Goal: Complete application form

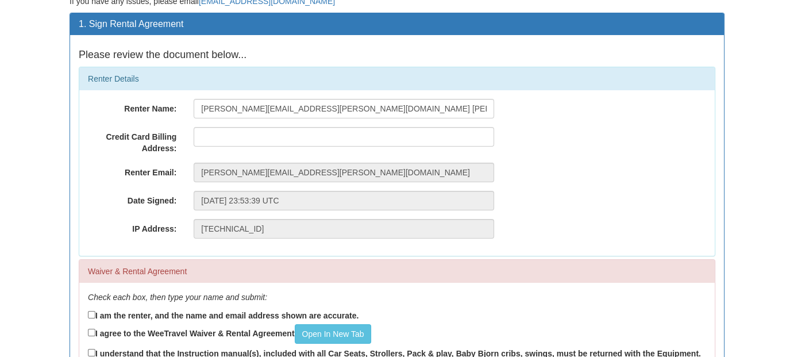
scroll to position [80, 0]
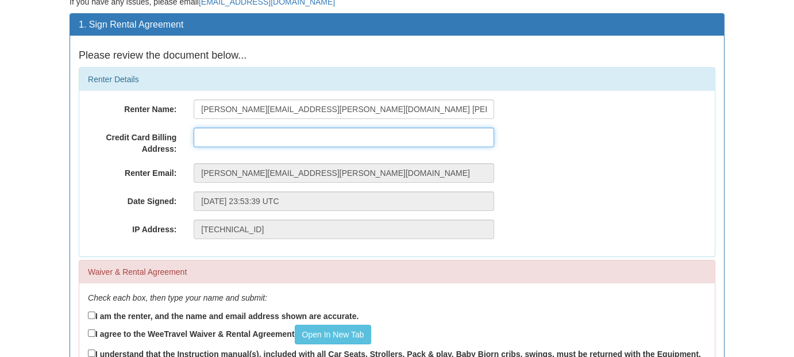
click at [302, 138] on input "text" at bounding box center [344, 138] width 300 height 20
type input "[STREET_ADDRESS]"
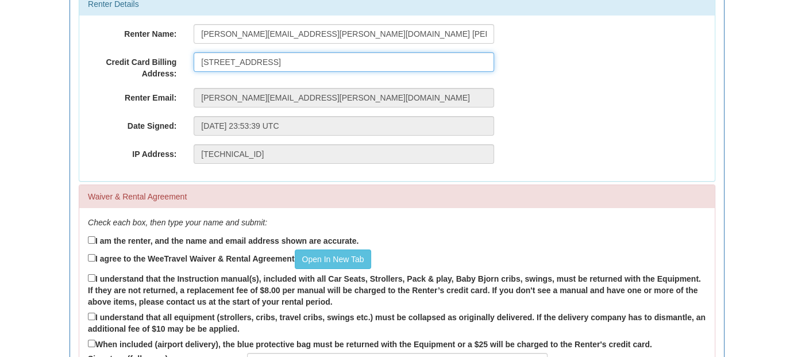
scroll to position [41, 0]
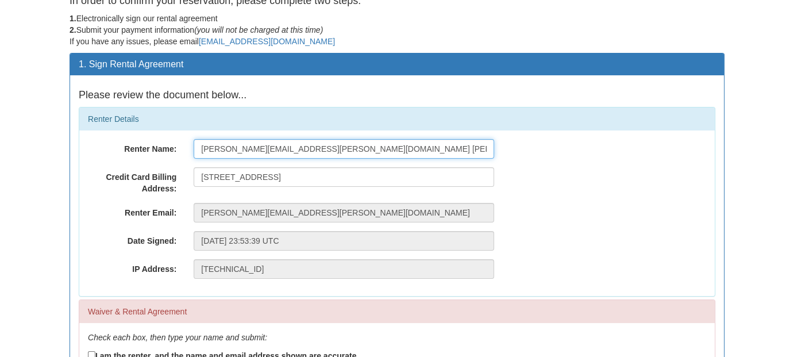
drag, startPoint x: 298, startPoint y: 149, endPoint x: 198, endPoint y: 154, distance: 100.1
click at [198, 154] on input "[PERSON_NAME][EMAIL_ADDRESS][PERSON_NAME][DOMAIN_NAME] [PERSON_NAME]" at bounding box center [344, 149] width 300 height 20
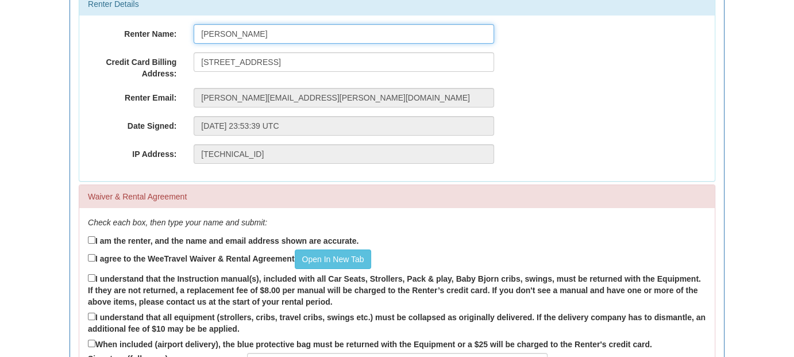
type input "[PERSON_NAME]"
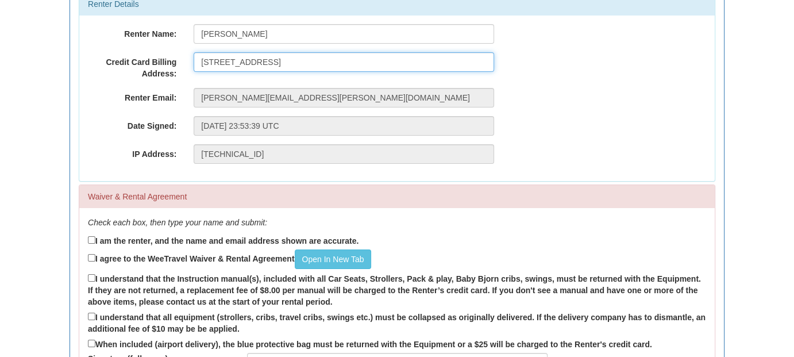
click at [295, 65] on input "[STREET_ADDRESS]" at bounding box center [344, 62] width 300 height 20
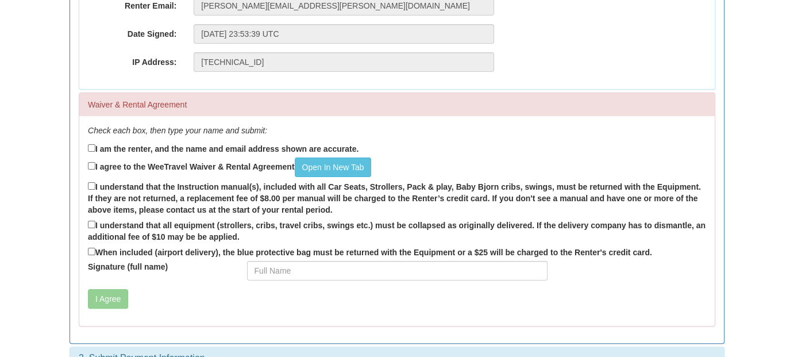
scroll to position [271, 0]
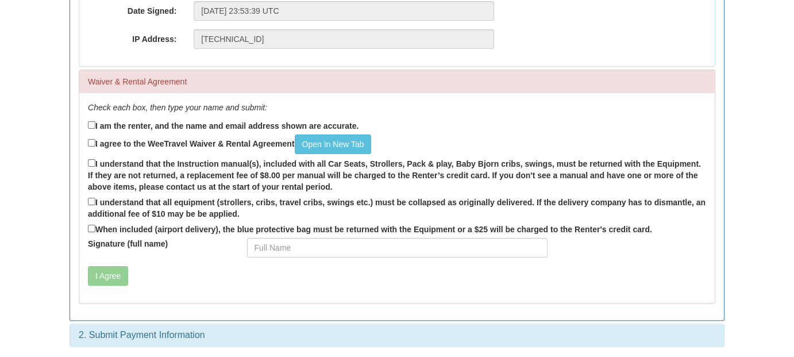
type input "[STREET_ADDRESS]"
click at [93, 123] on input "I am the renter, and the name and email address shown are accurate." at bounding box center [91, 124] width 7 height 7
checkbox input "true"
click at [88, 139] on input "I agree to the WeeTravel Waiver & Rental Agreement Open In [GEOGRAPHIC_DATA]" at bounding box center [91, 142] width 7 height 7
checkbox input "true"
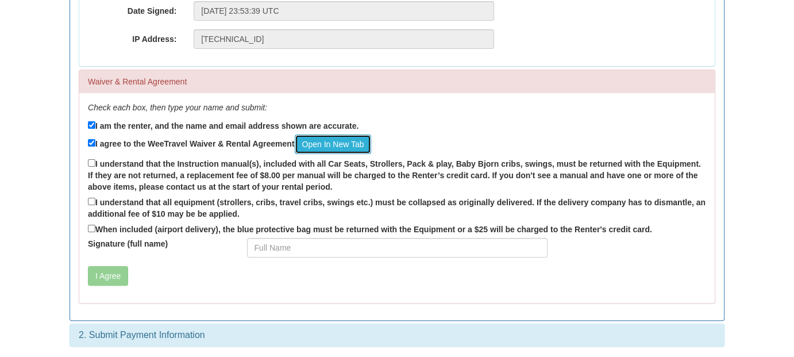
click at [317, 145] on link "Open In New Tab" at bounding box center [333, 144] width 77 height 20
click at [94, 162] on input "I understand that the Instruction manual(s), included with all Car Seats, Strol…" at bounding box center [91, 162] width 7 height 7
checkbox input "true"
click at [88, 202] on input "I understand that all equipment (strollers, cribs, travel cribs, swings etc.) m…" at bounding box center [91, 201] width 7 height 7
checkbox input "true"
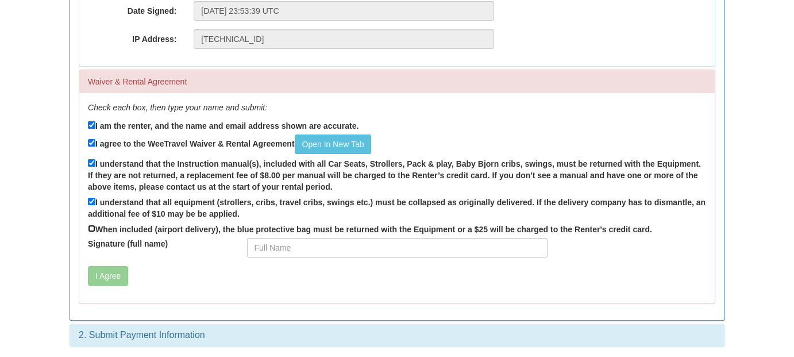
click at [90, 229] on input "When included (airport delivery), the blue protective bag must be returned with…" at bounding box center [91, 228] width 7 height 7
checkbox input "true"
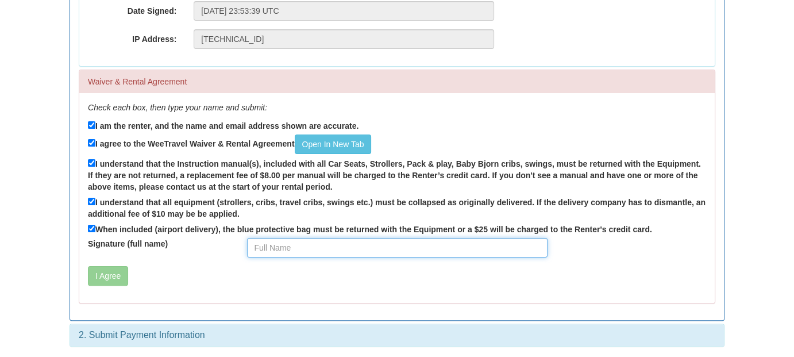
click at [263, 243] on input "Signature (full name)" at bounding box center [397, 248] width 300 height 20
type input "[PERSON_NAME]"
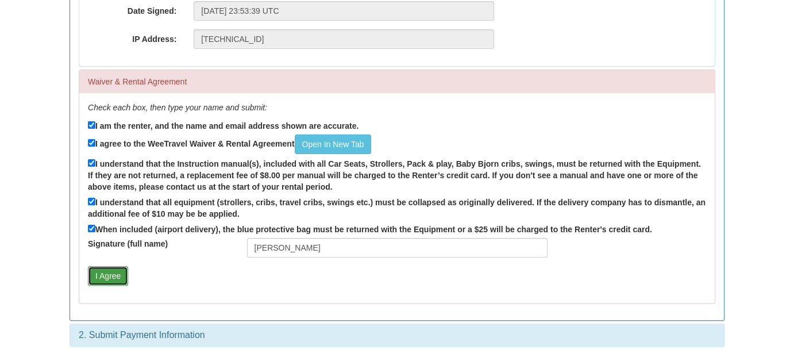
click at [110, 276] on button "I Agree" at bounding box center [108, 276] width 40 height 20
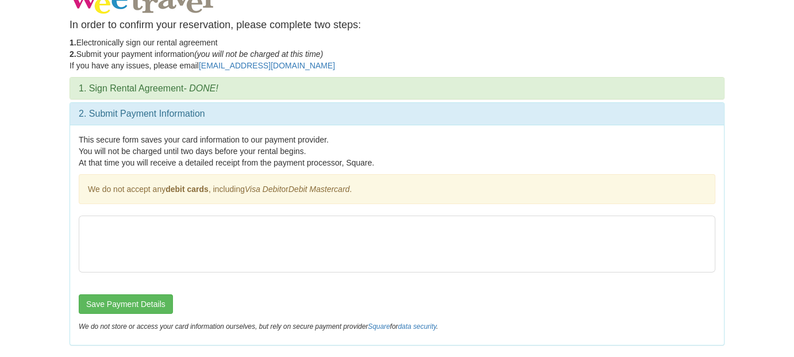
scroll to position [16, 0]
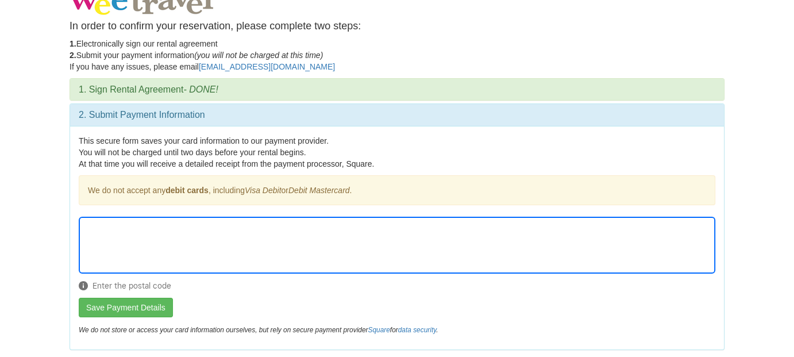
click at [216, 278] on div "Enter the postal code" at bounding box center [397, 257] width 636 height 81
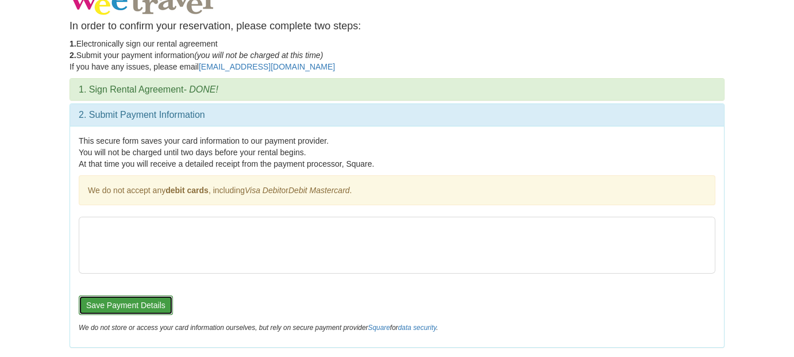
click at [138, 303] on button "Save Payment Details" at bounding box center [126, 305] width 94 height 20
